Goal: Task Accomplishment & Management: Use online tool/utility

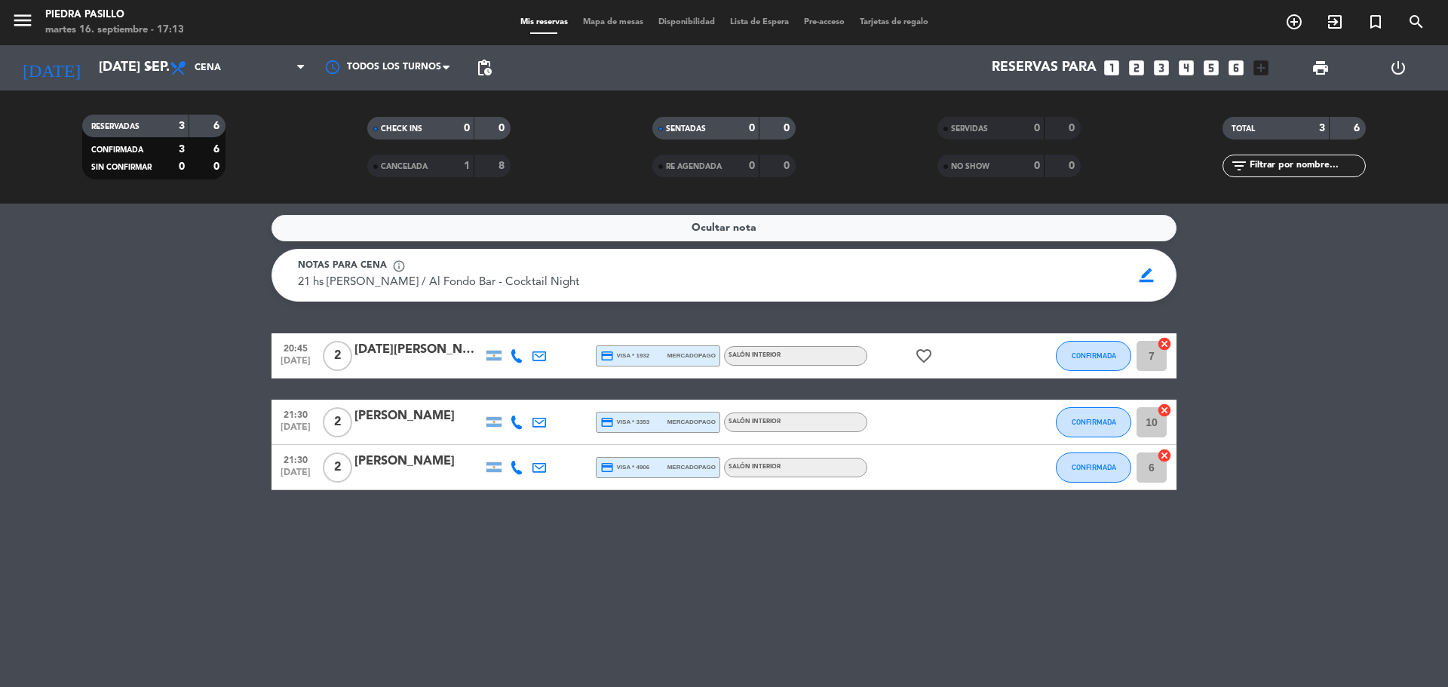
click at [621, 18] on span "Mapa de mesas" at bounding box center [612, 22] width 75 height 8
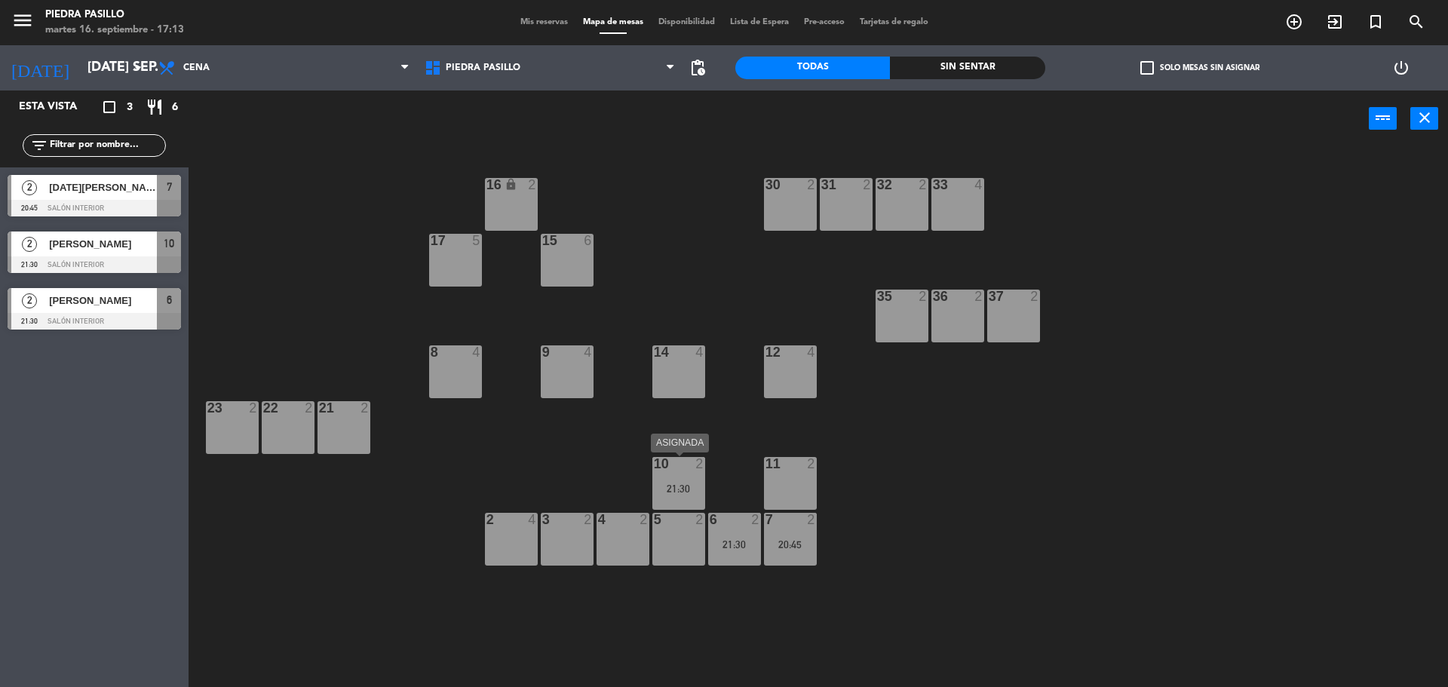
click at [682, 485] on div "21:30" at bounding box center [678, 488] width 53 height 11
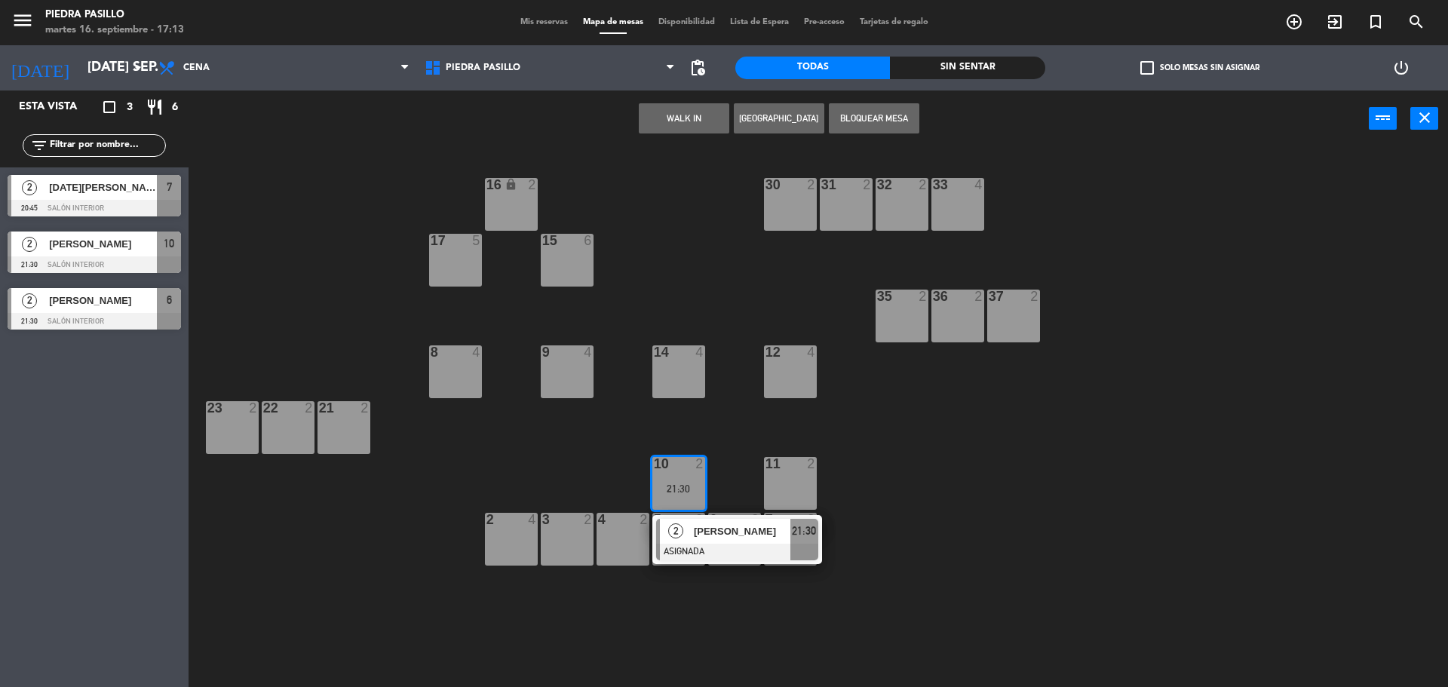
click at [673, 618] on div "16 lock 2 30 2 31 2 32 2 33 4 17 5 15 6 35 2 36 2 37 2 8 4 9 4 14 4 12 4 21 2 2…" at bounding box center [825, 421] width 1245 height 540
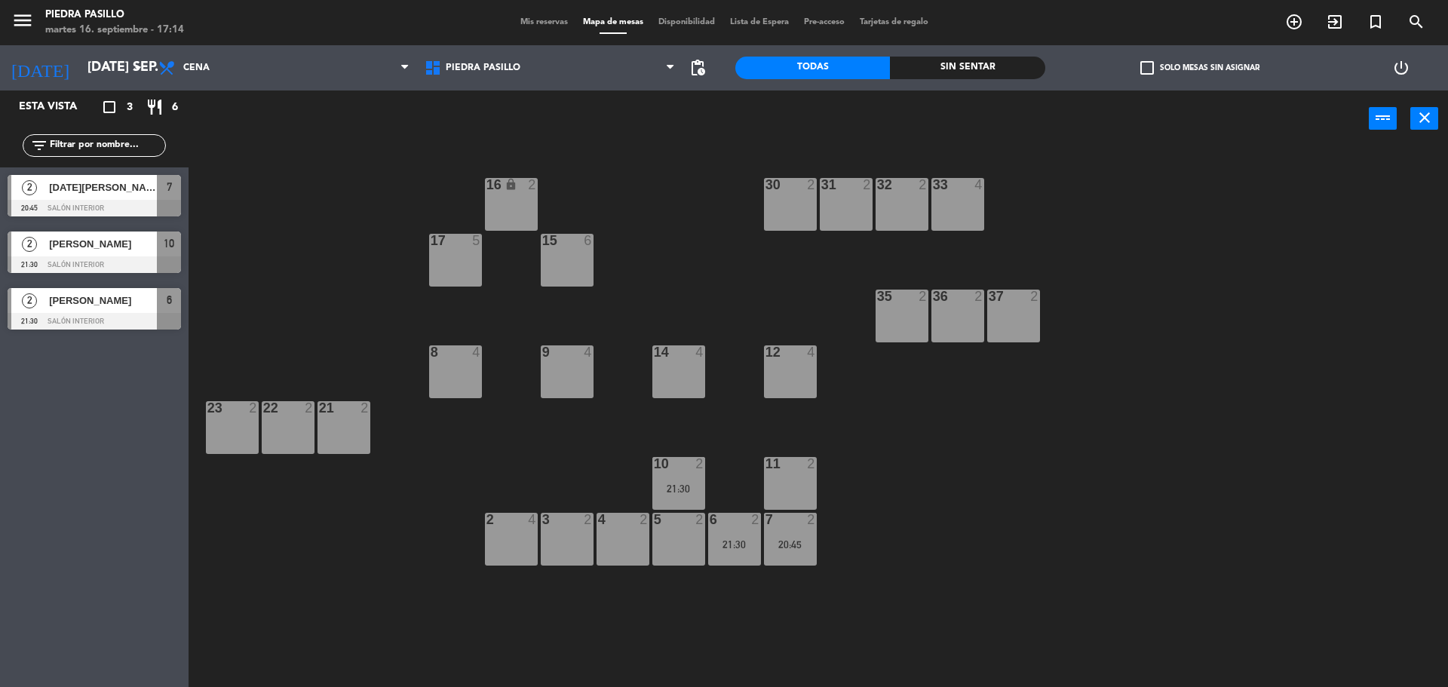
click at [667, 487] on div "21:30" at bounding box center [678, 488] width 53 height 11
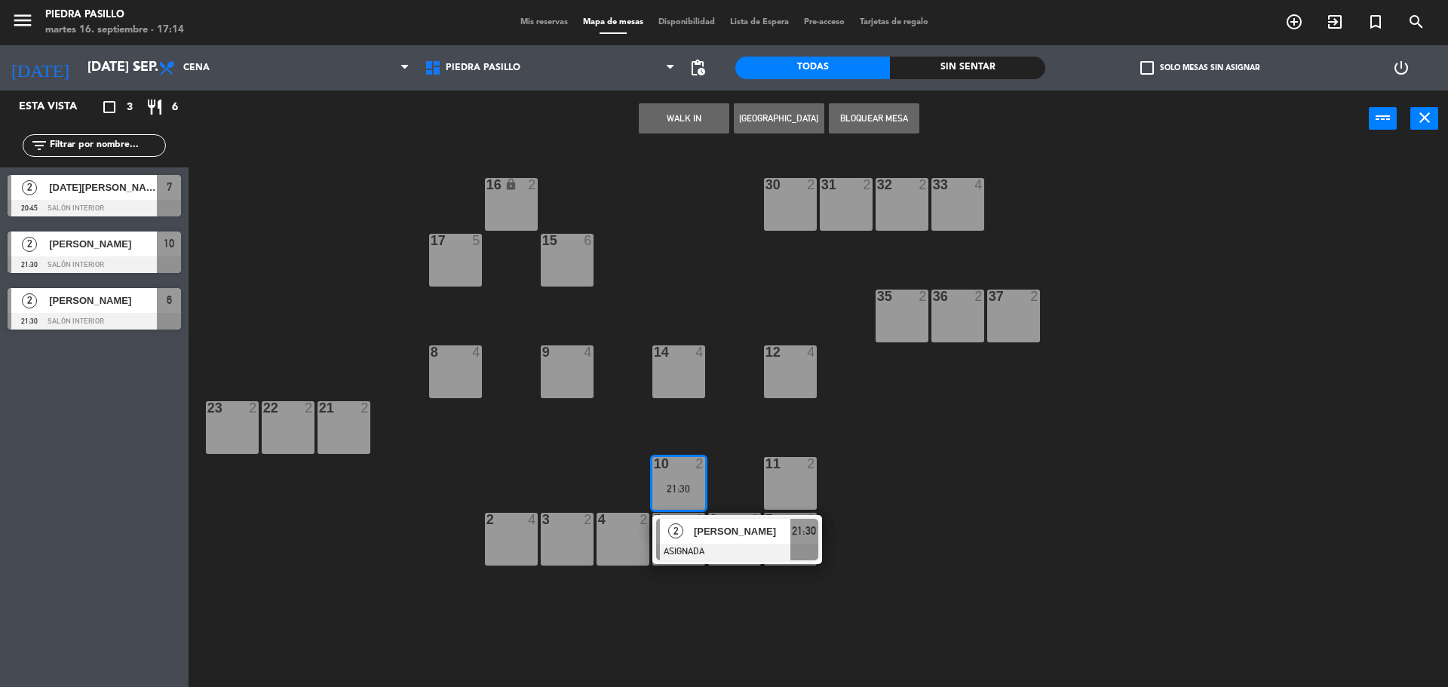
click at [673, 599] on div "16 lock 2 30 2 31 2 32 2 33 4 17 5 15 6 35 2 36 2 37 2 8 4 9 4 14 4 12 4 21 2 2…" at bounding box center [825, 421] width 1245 height 540
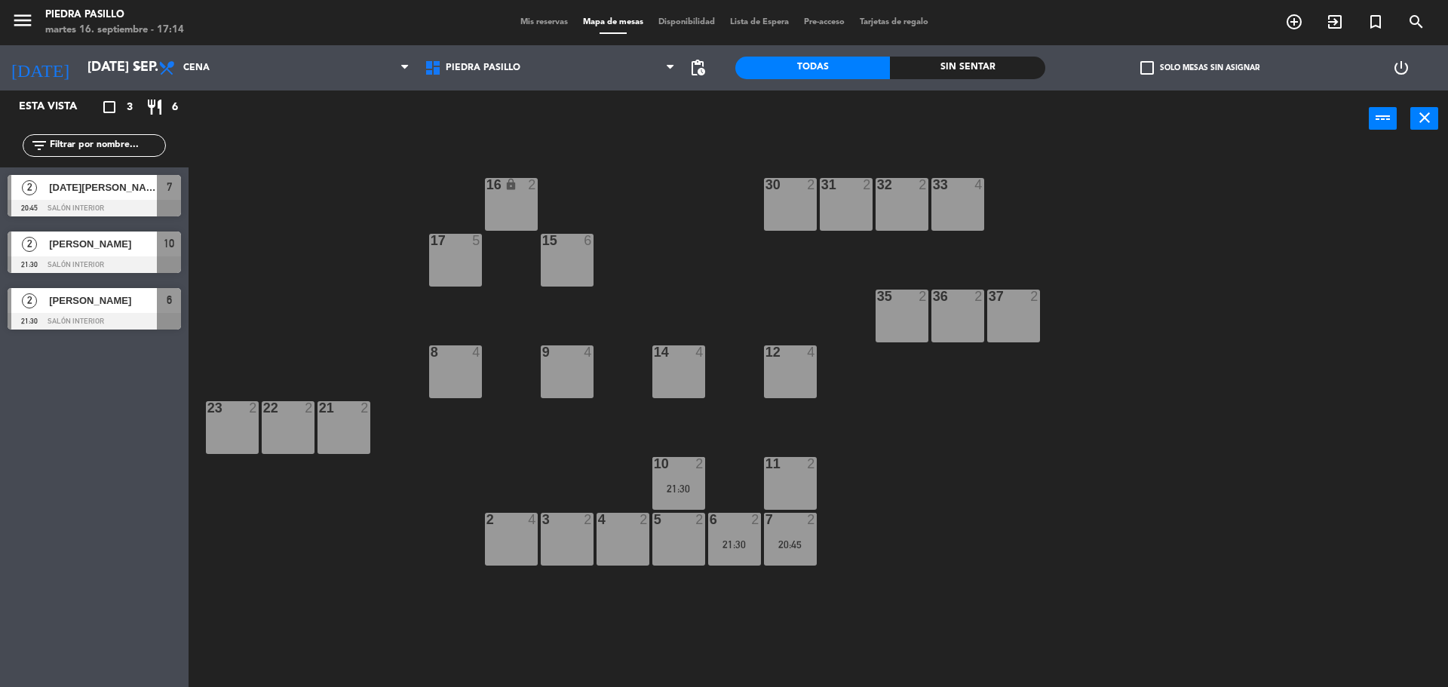
click at [717, 541] on div "21:30" at bounding box center [734, 544] width 53 height 11
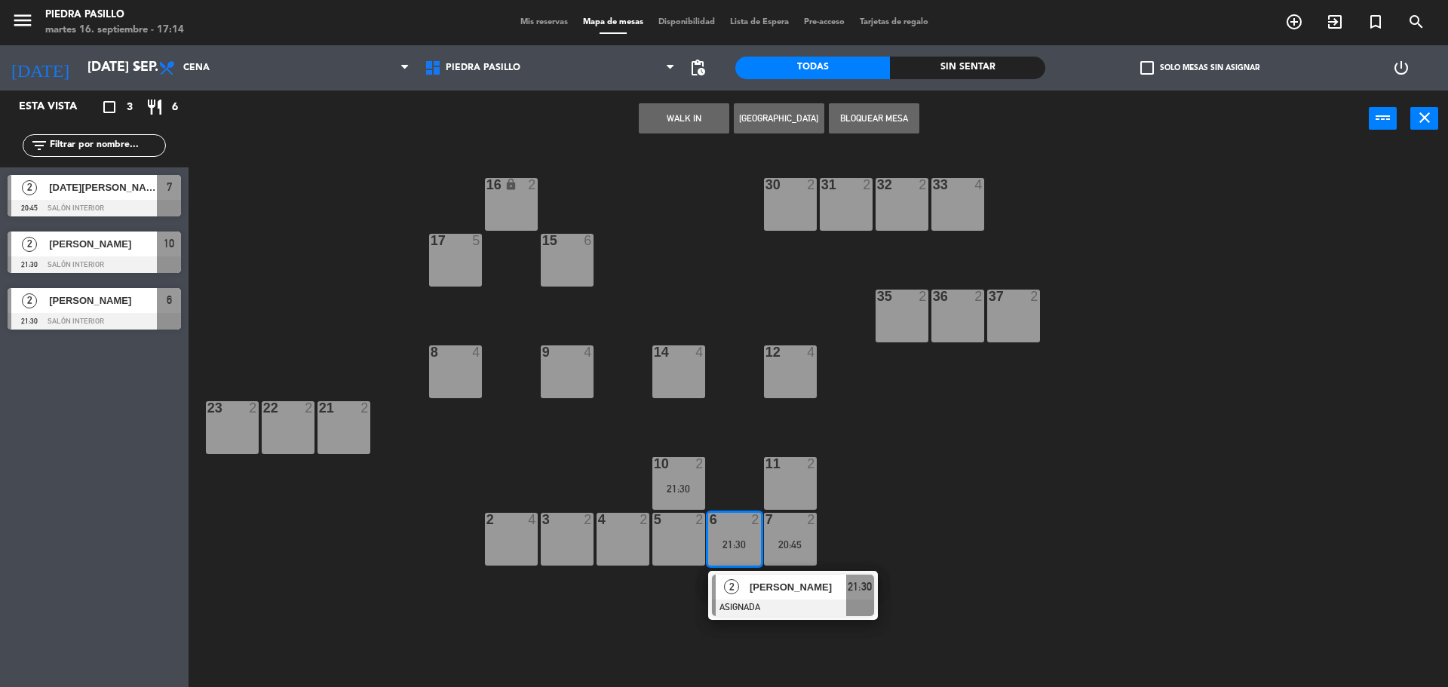
click at [684, 541] on div "5 2" at bounding box center [678, 539] width 53 height 53
click at [734, 588] on span "2" at bounding box center [731, 586] width 15 height 15
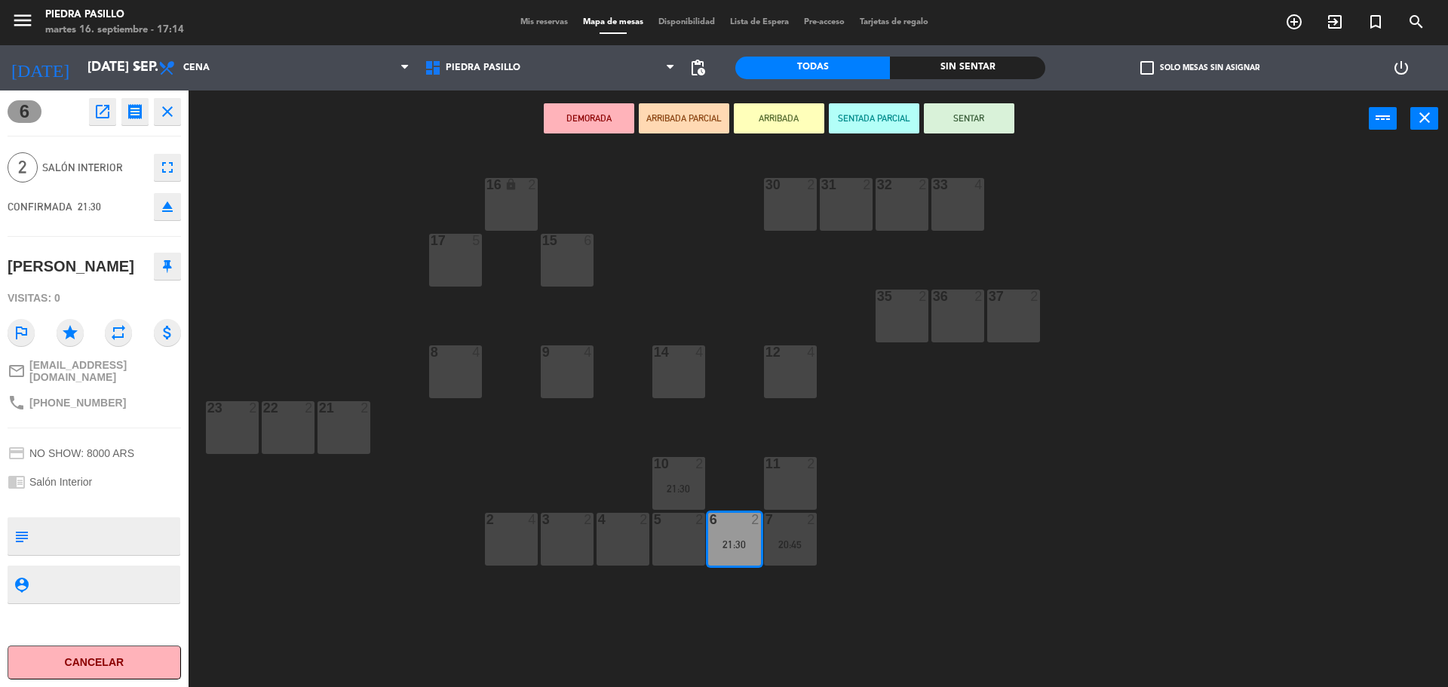
click at [676, 537] on div "5 2" at bounding box center [678, 539] width 53 height 53
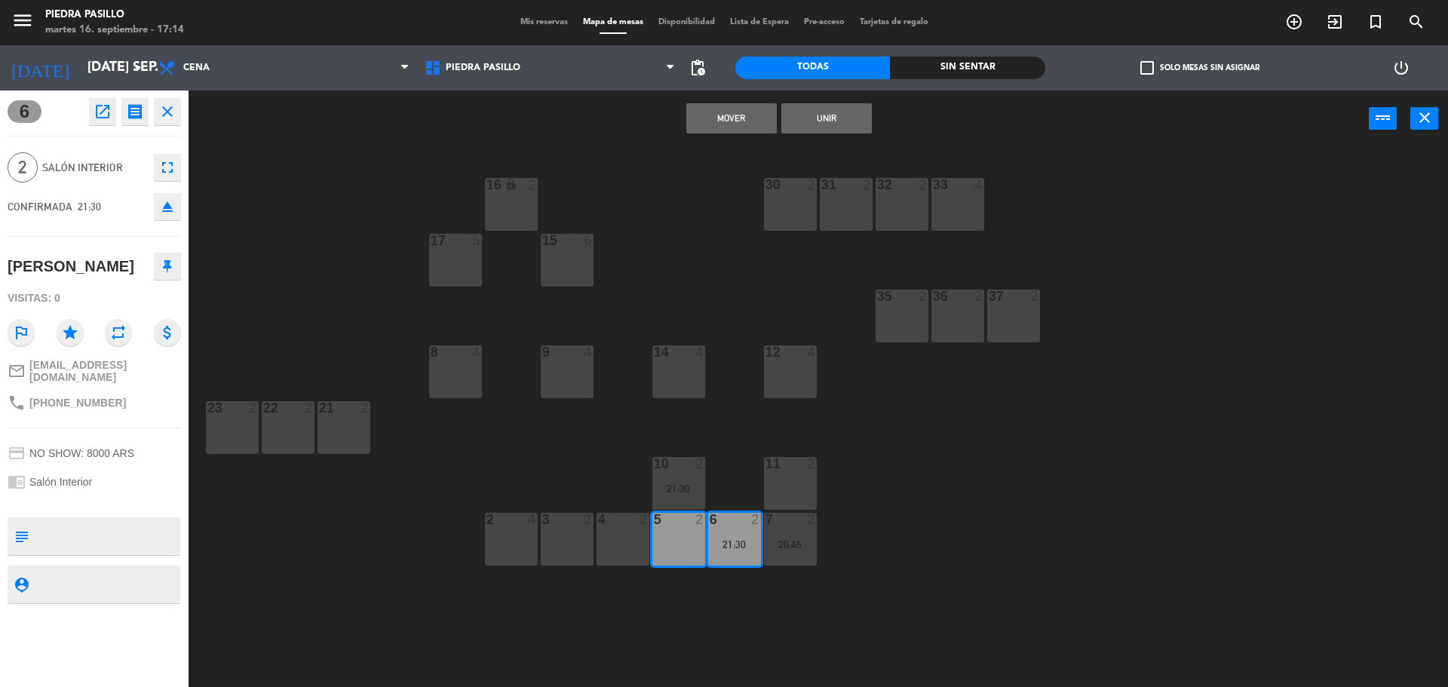
click at [740, 112] on button "Mover" at bounding box center [731, 118] width 90 height 30
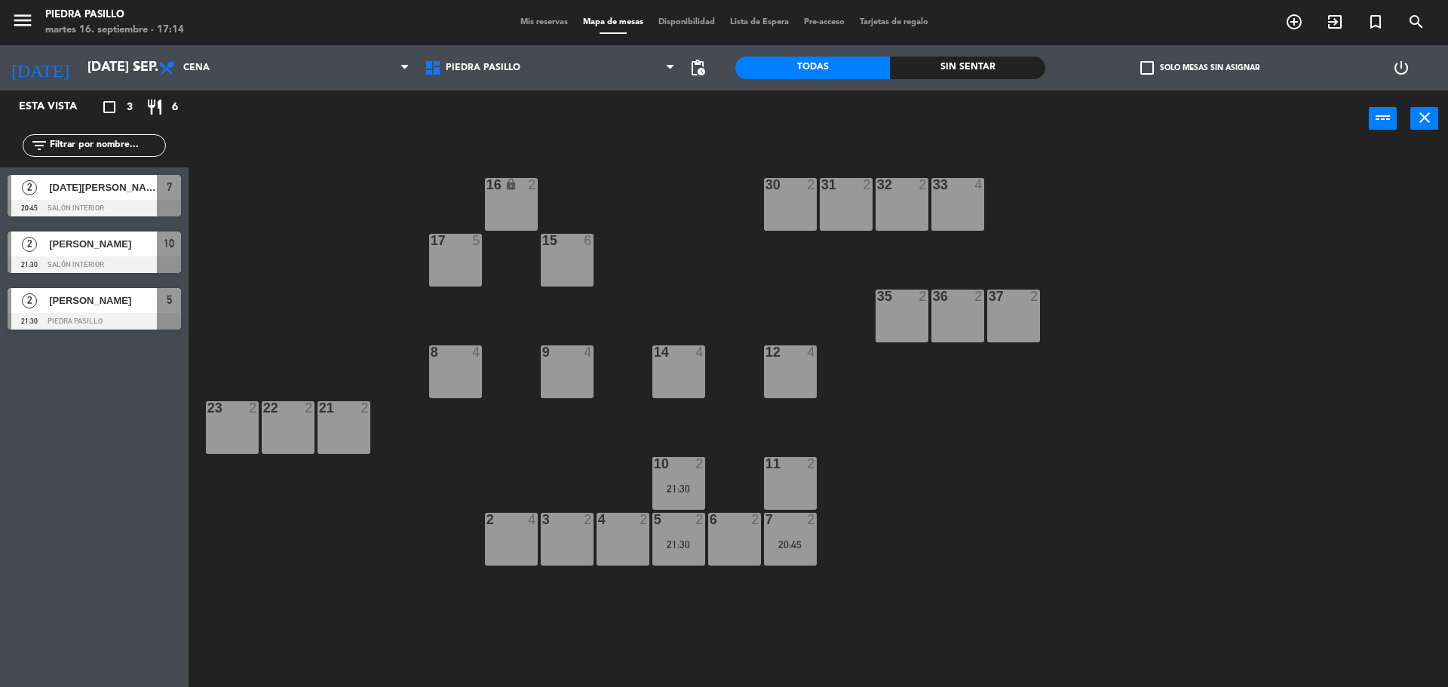
click at [871, 493] on div "16 lock 2 30 2 31 2 32 2 33 4 17 5 15 6 35 2 36 2 37 2 8 4 9 4 14 4 12 4 21 2 2…" at bounding box center [825, 421] width 1245 height 540
click at [397, 207] on div "16 lock 2 30 2 31 2 32 2 33 4 17 5 15 6 35 2 36 2 37 2 8 4 9 4 14 4 12 4 21 2 2…" at bounding box center [825, 421] width 1245 height 540
click at [374, 200] on div "16 lock 2 30 2 31 2 32 2 33 4 17 5 15 6 35 2 36 2 37 2 8 4 9 4 14 4 12 4 21 2 2…" at bounding box center [825, 421] width 1245 height 540
